Goal: Book appointment/travel/reservation

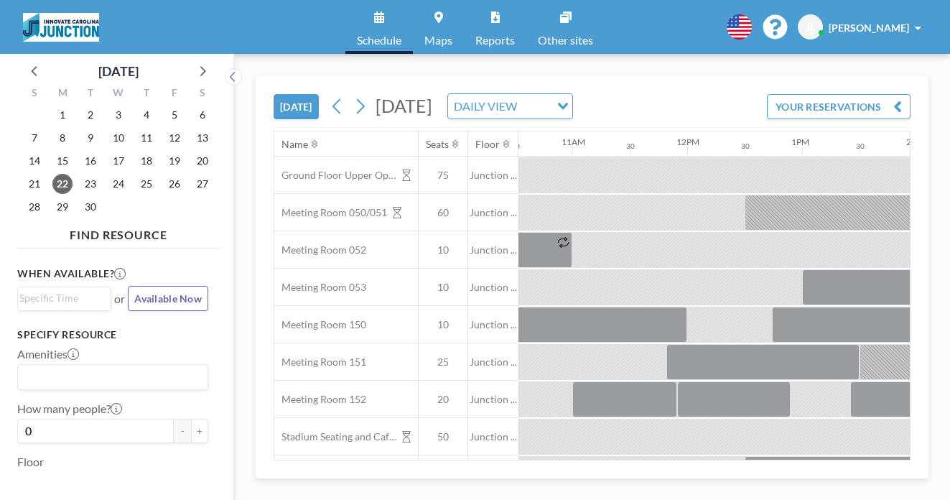
scroll to position [0, 1213]
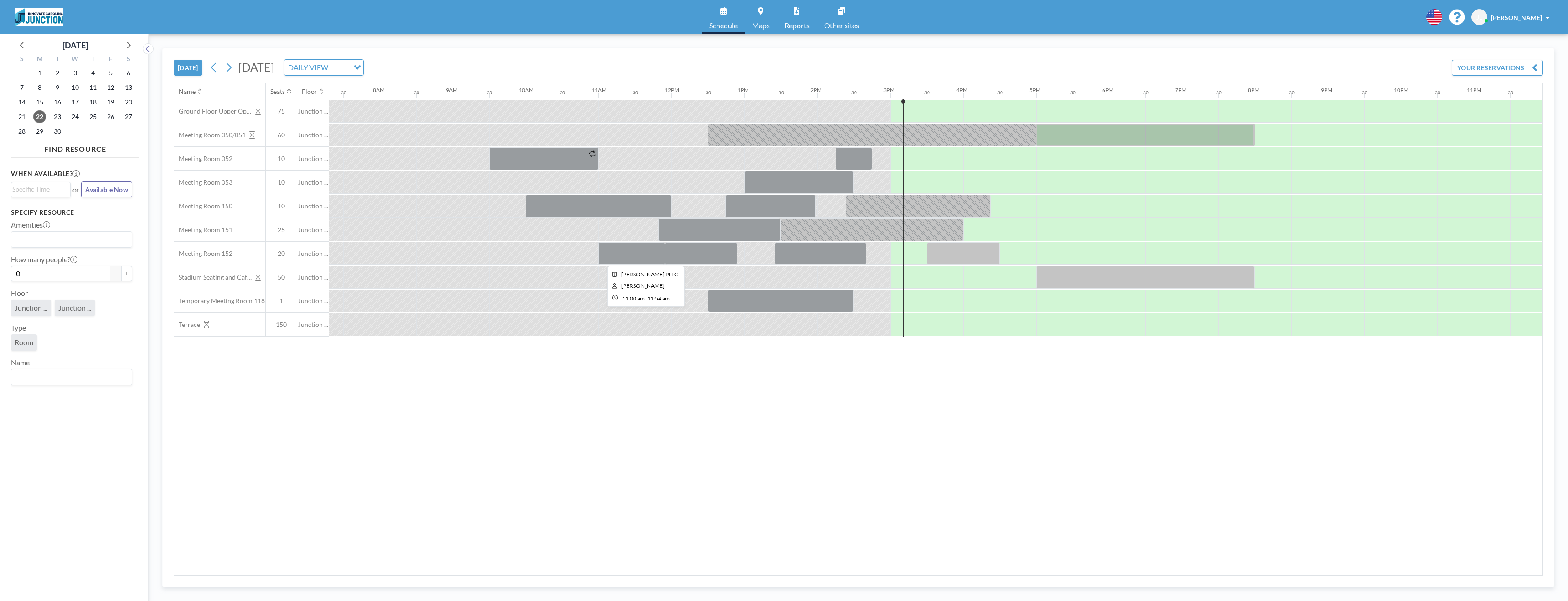
scroll to position [0, 538]
click at [921, 185] on div at bounding box center [911, 182] width 22 height 23
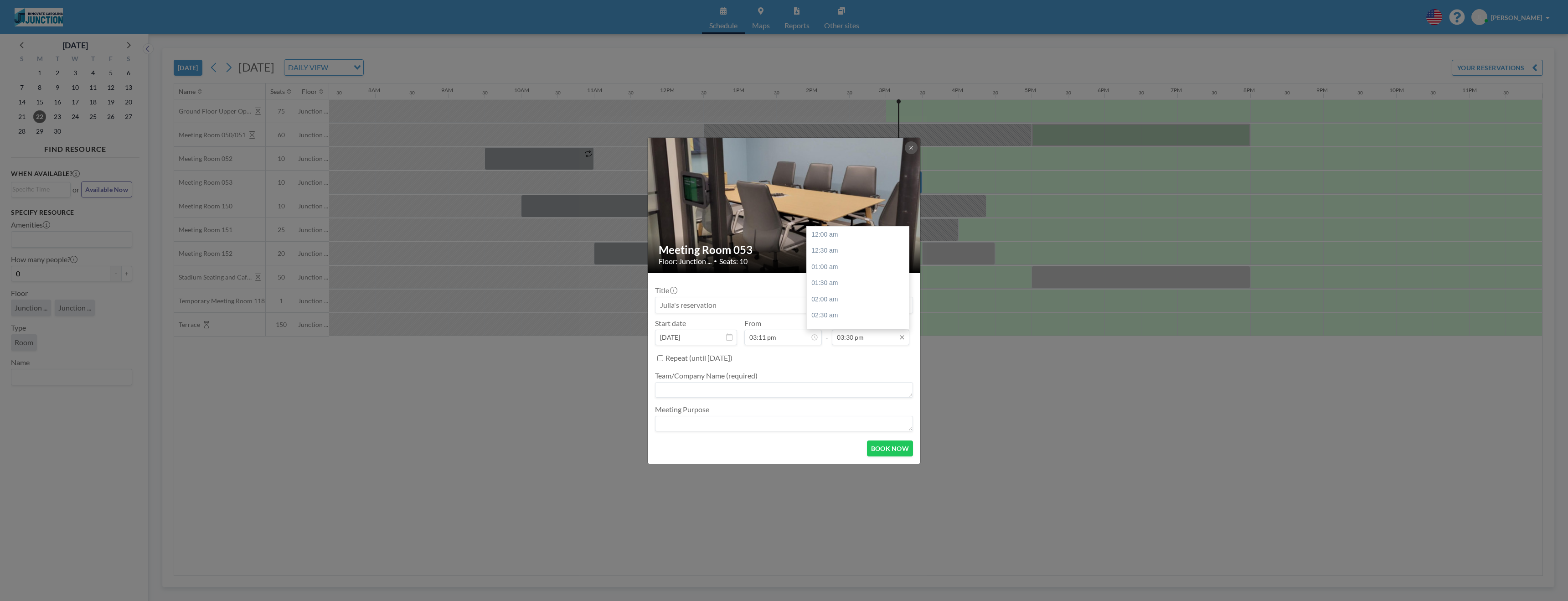
scroll to position [503, 0]
click at [863, 343] on input "03:30 pm" at bounding box center [871, 337] width 77 height 15
click at [801, 382] on textarea at bounding box center [784, 389] width 258 height 15
type textarea "Junction"
click at [887, 454] on button "BOOK NOW" at bounding box center [890, 448] width 46 height 16
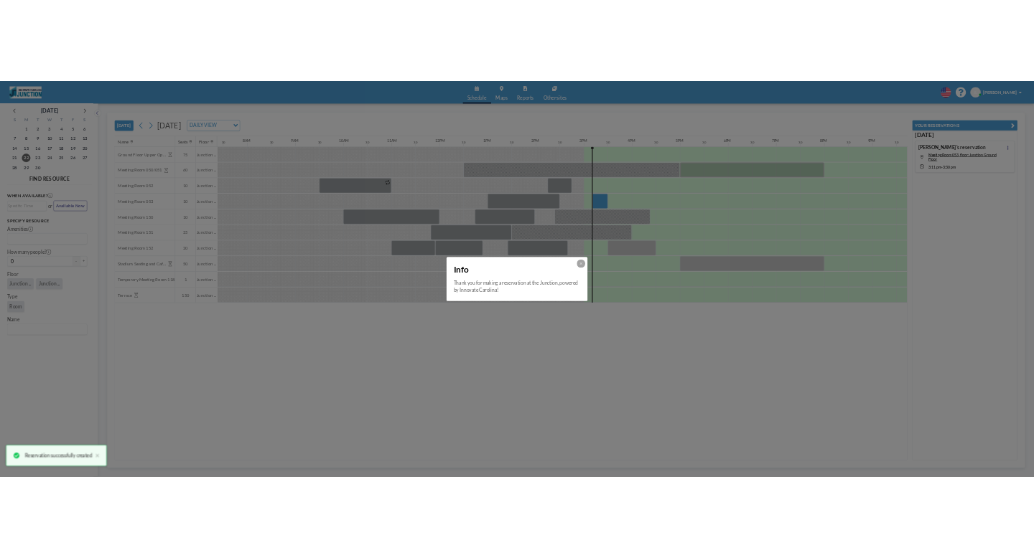
scroll to position [0, 0]
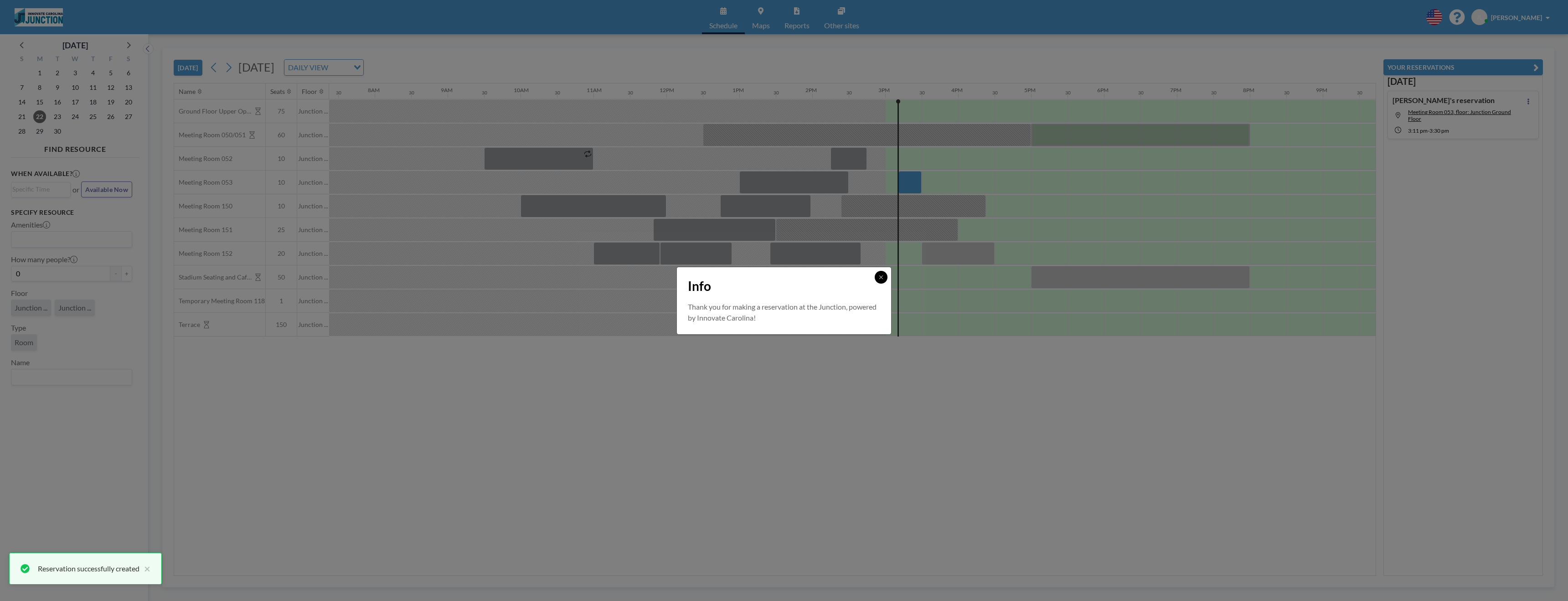
click at [883, 279] on icon at bounding box center [881, 277] width 6 height 6
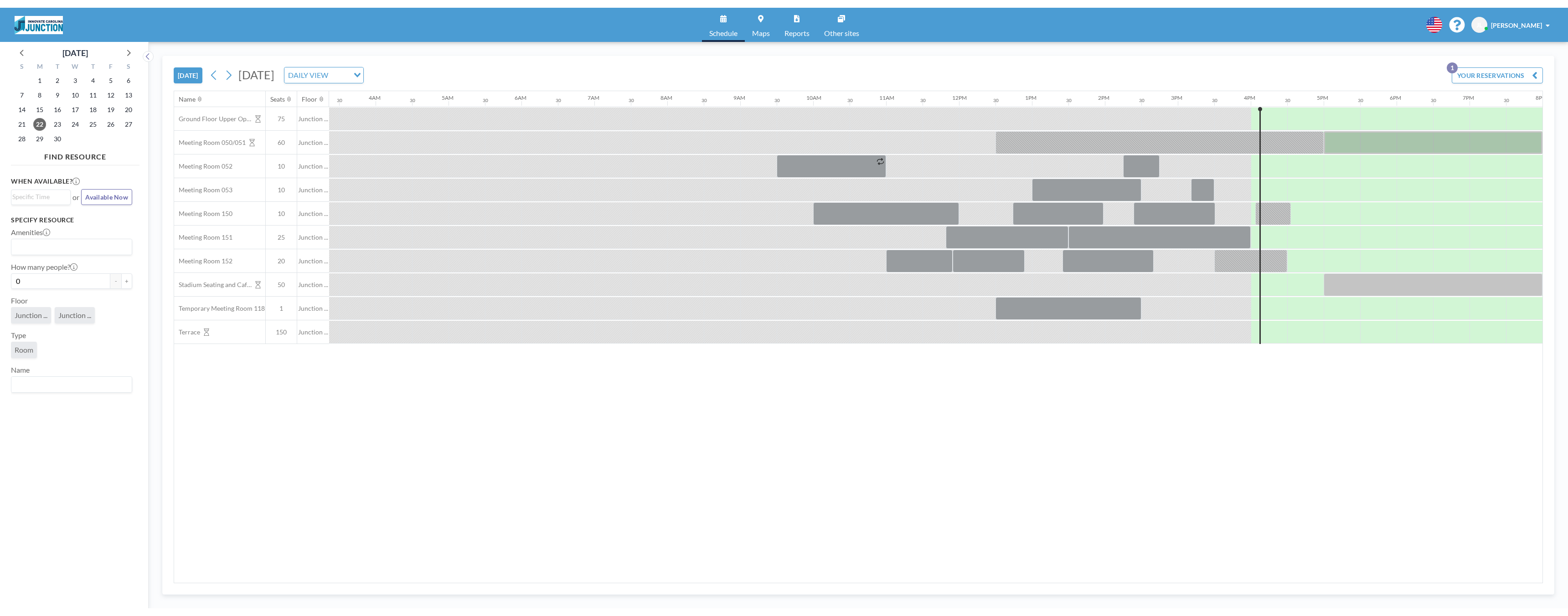
scroll to position [0, 538]
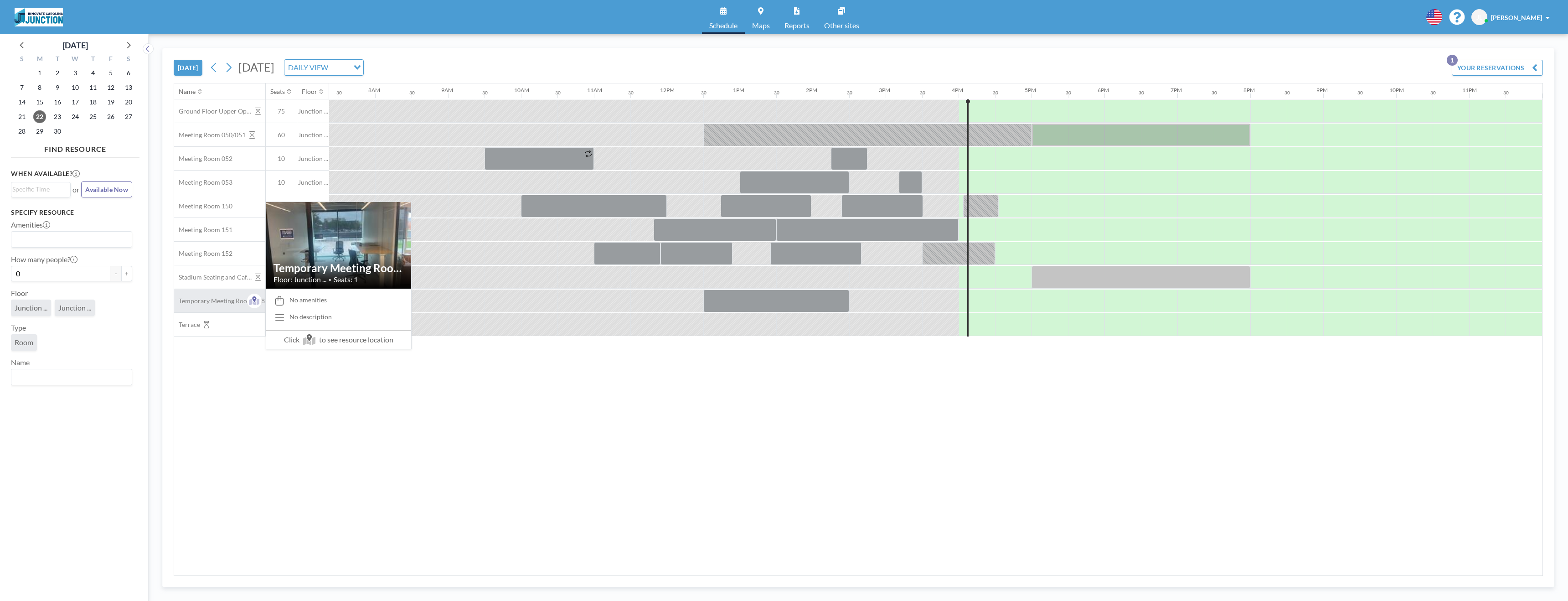
click at [218, 300] on span "Temporary Meeting Room 118" at bounding box center [219, 300] width 91 height 8
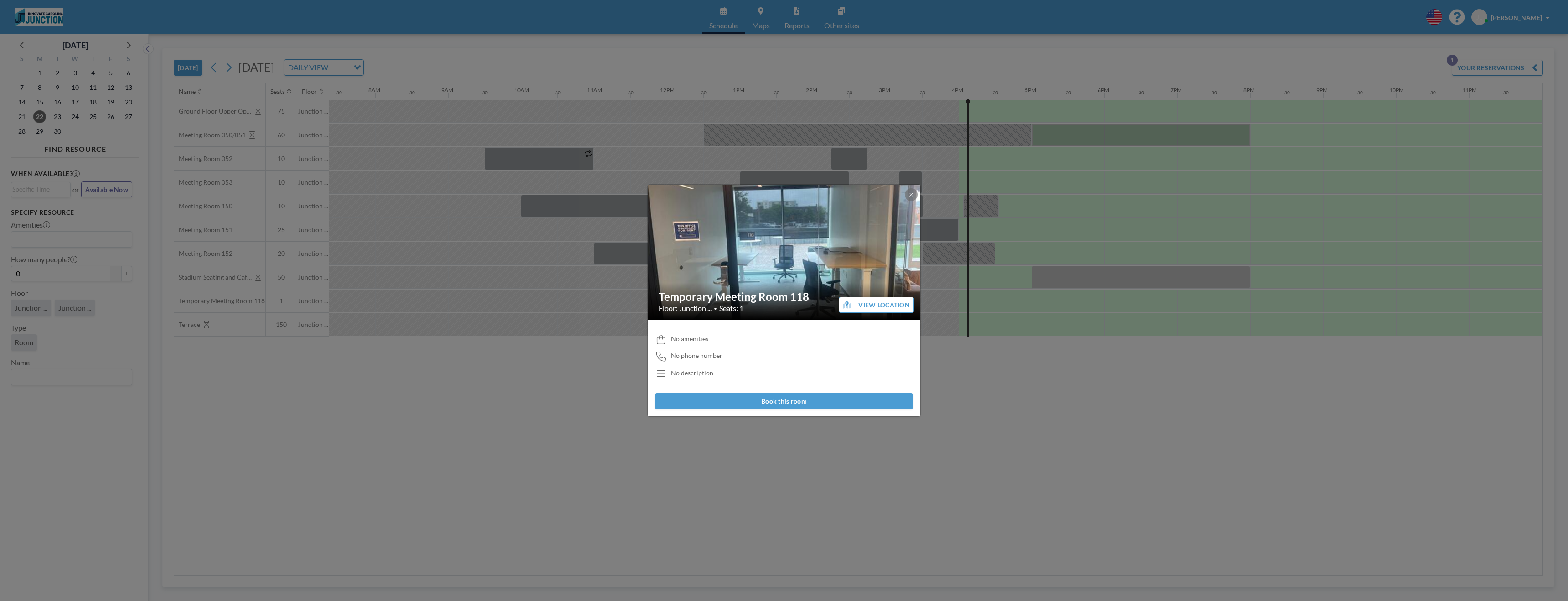
drag, startPoint x: 806, startPoint y: 299, endPoint x: 660, endPoint y: 289, distance: 146.3
click at [660, 289] on div "Temporary Meeting Room 118 Floor: Junction ... • Seats: 1" at bounding box center [784, 301] width 274 height 37
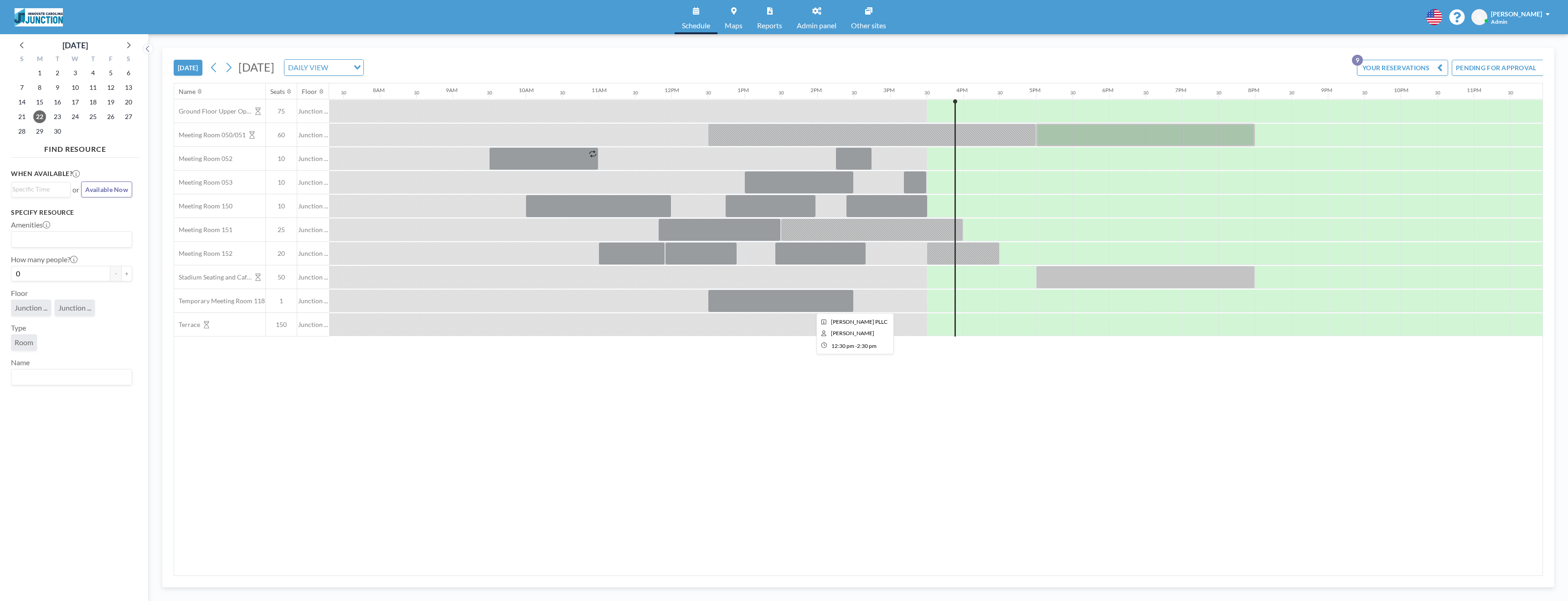
scroll to position [0, 538]
click at [820, 26] on span "Admin panel" at bounding box center [817, 25] width 39 height 7
